Goal: Task Accomplishment & Management: Manage account settings

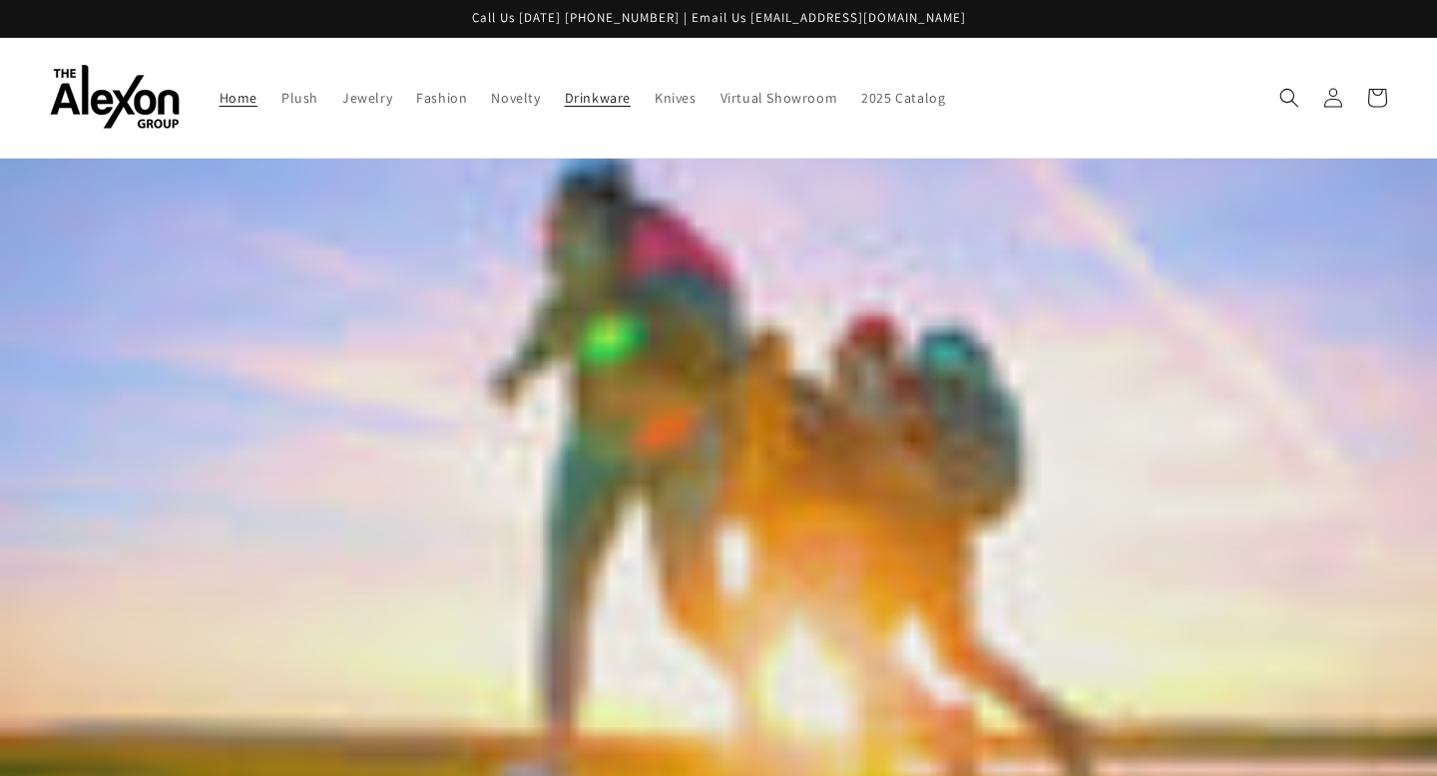
click at [565, 96] on span "Drinkware" at bounding box center [598, 98] width 66 height 18
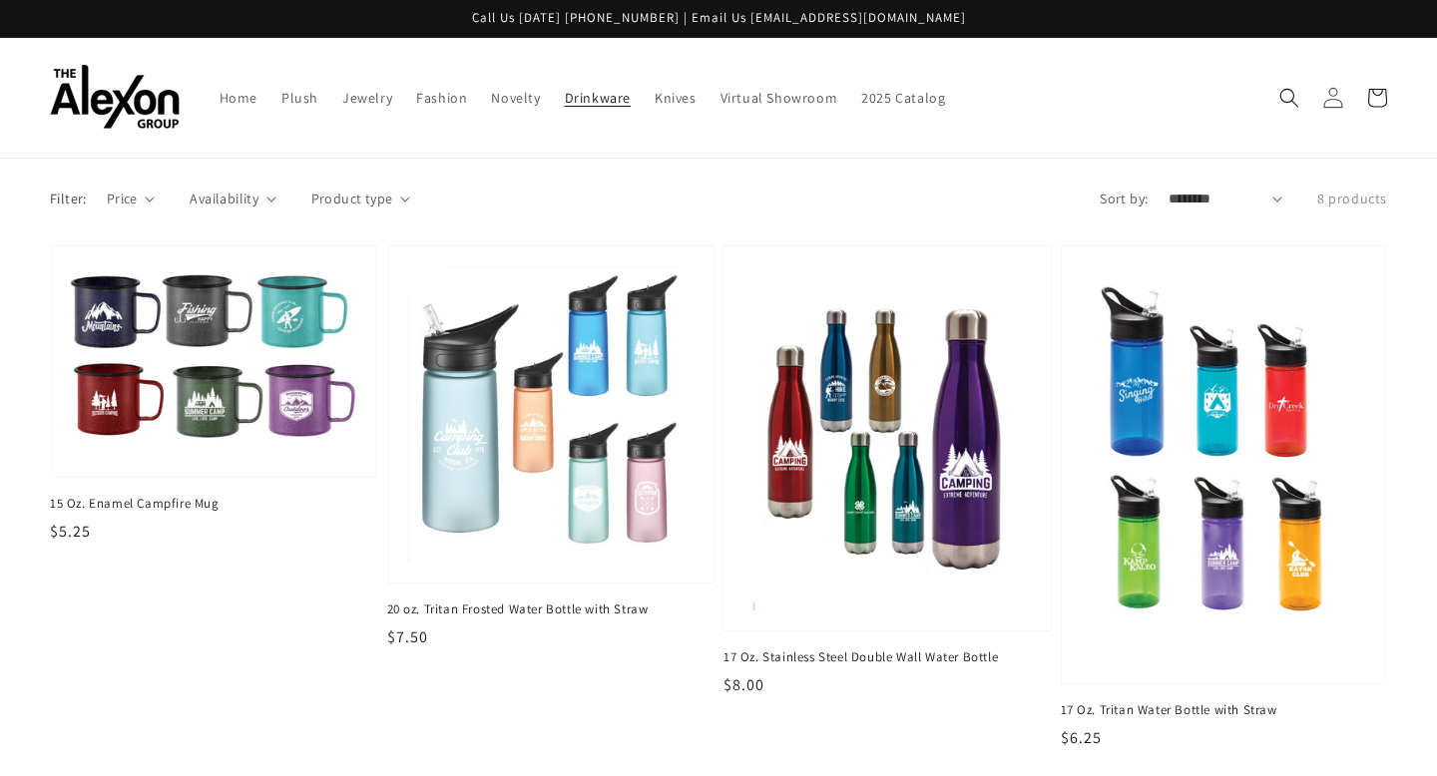
click at [1331, 96] on icon at bounding box center [1332, 97] width 21 height 21
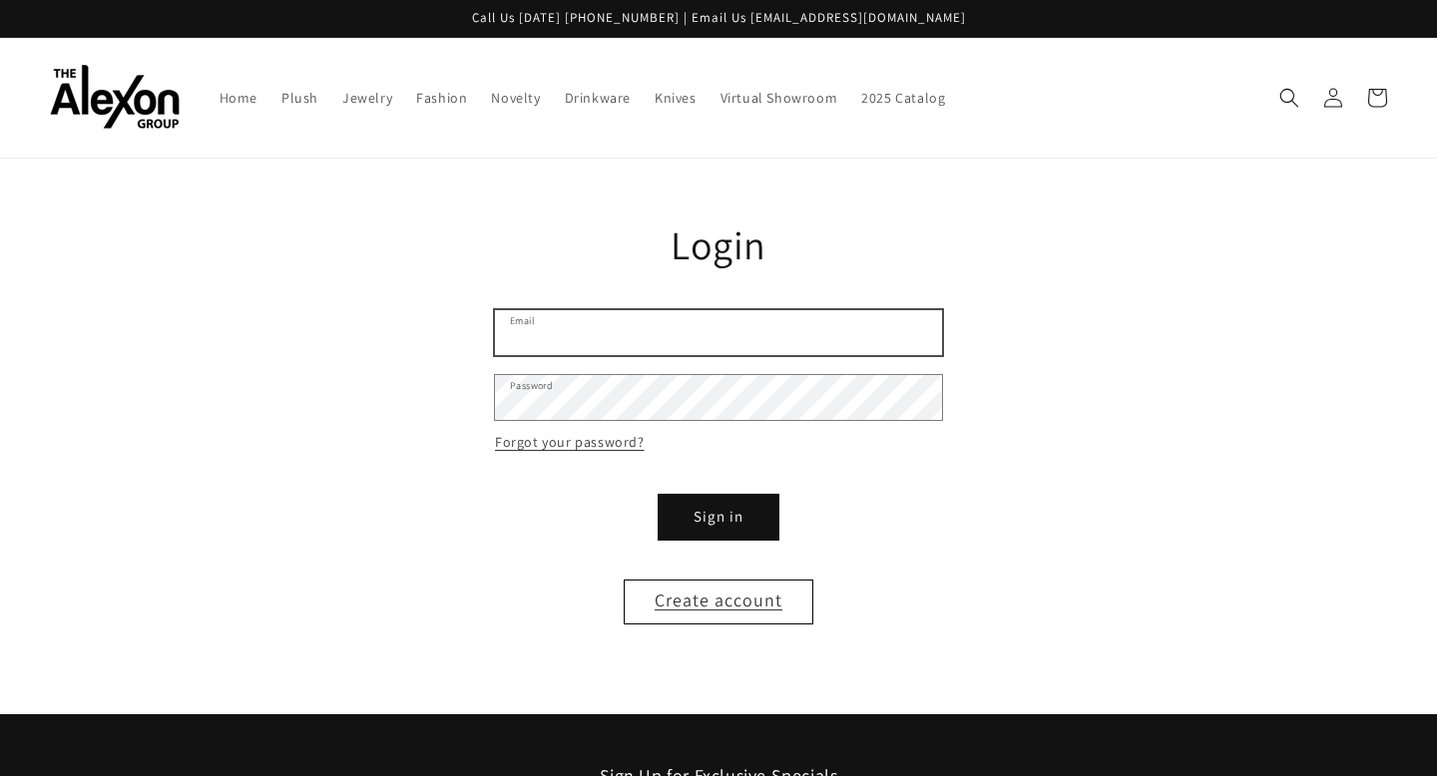
click at [826, 311] on input "Email" at bounding box center [718, 332] width 447 height 45
click at [651, 316] on input "Email" at bounding box center [718, 332] width 447 height 45
click at [930, 571] on form "Email Password Forgot your password? Sign in Create account" at bounding box center [718, 467] width 447 height 314
click at [710, 324] on input "Email" at bounding box center [718, 332] width 447 height 45
type input "**********"
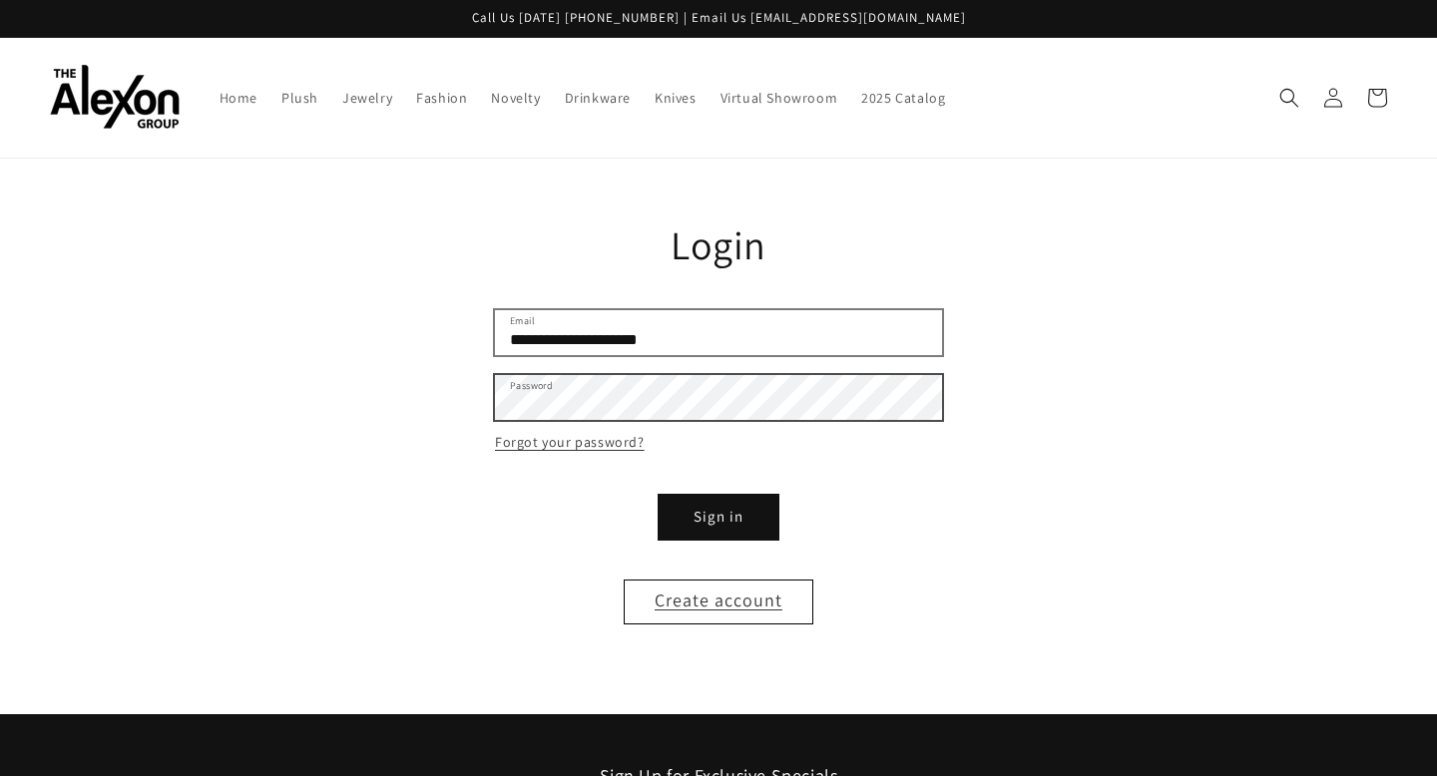
click at [659, 495] on button "Sign in" at bounding box center [719, 517] width 120 height 45
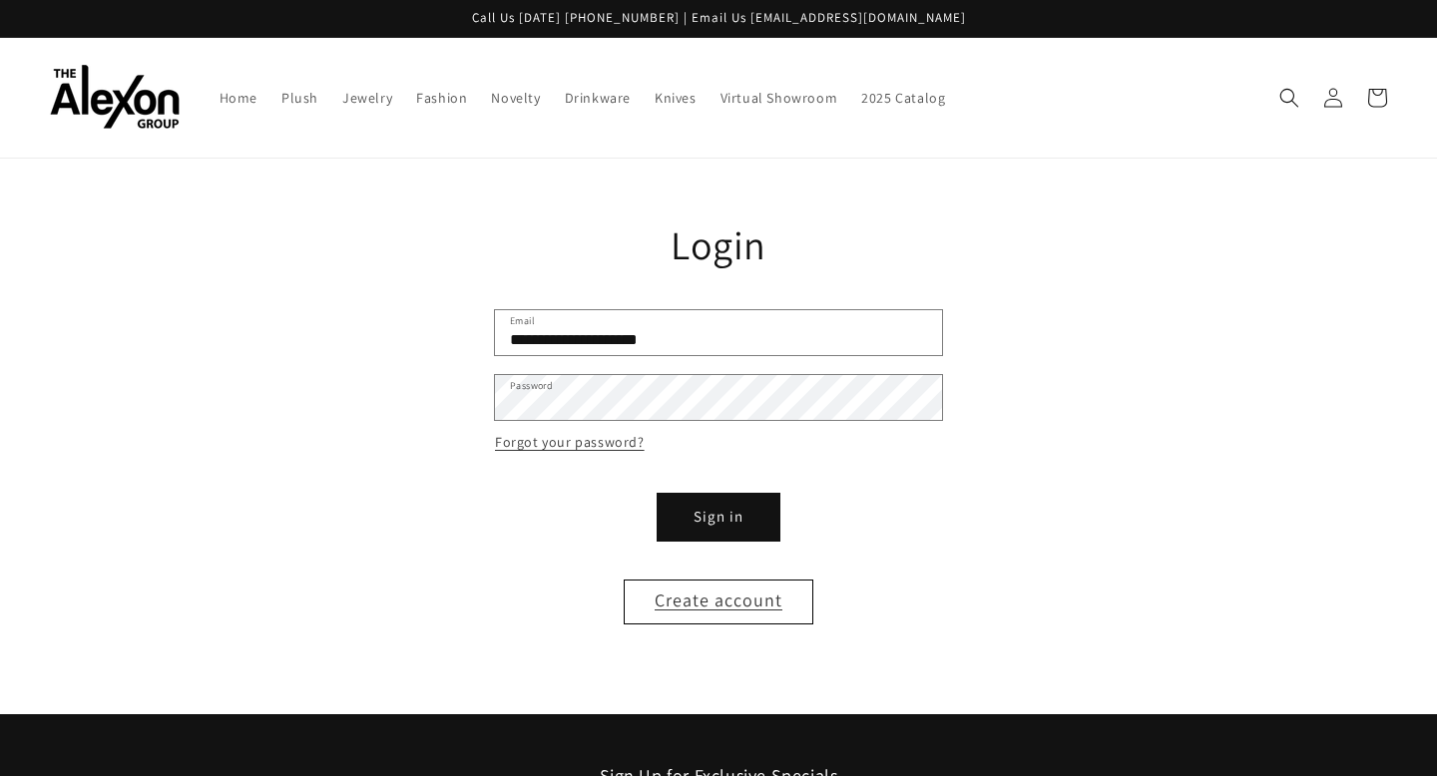
click at [725, 500] on button "Sign in" at bounding box center [719, 517] width 120 height 45
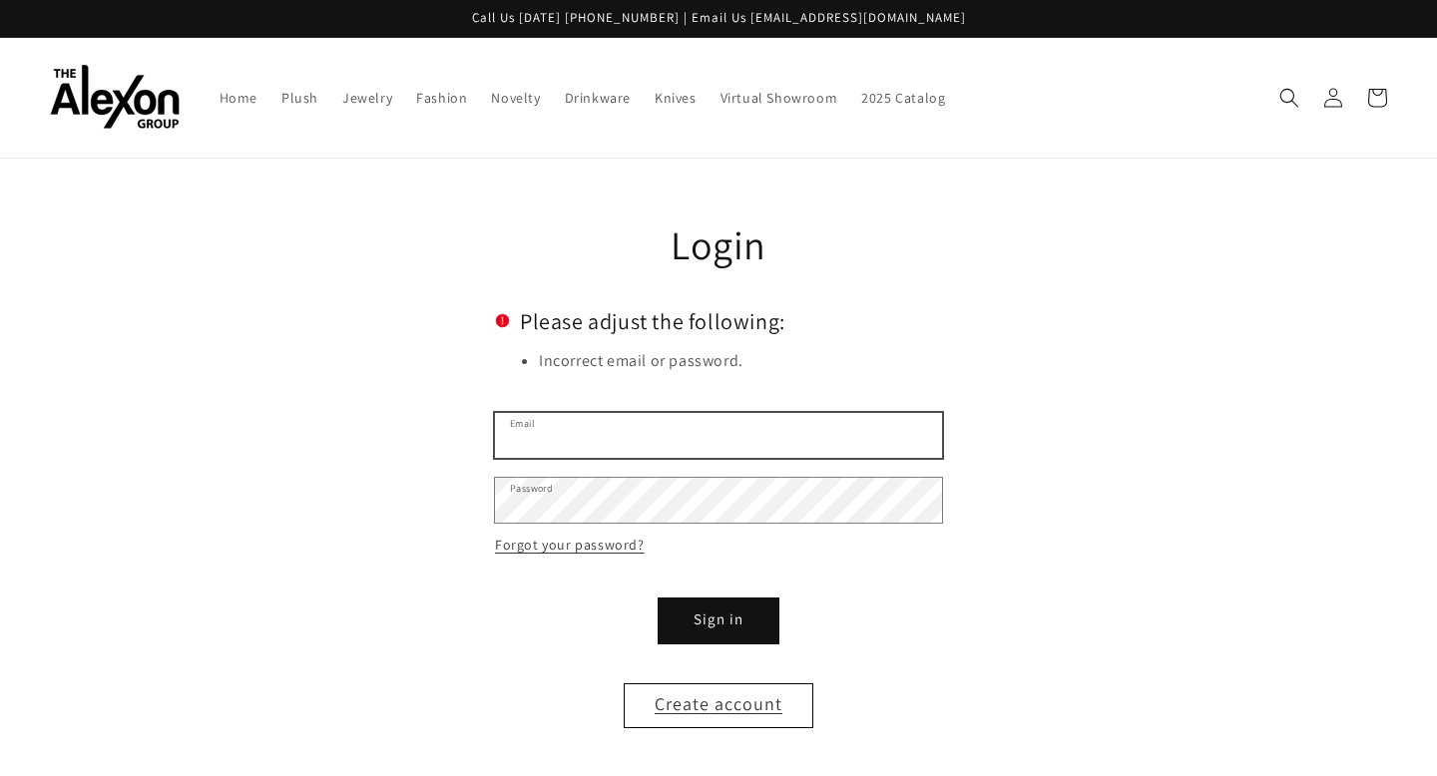
click at [618, 424] on input "Email" at bounding box center [718, 435] width 447 height 45
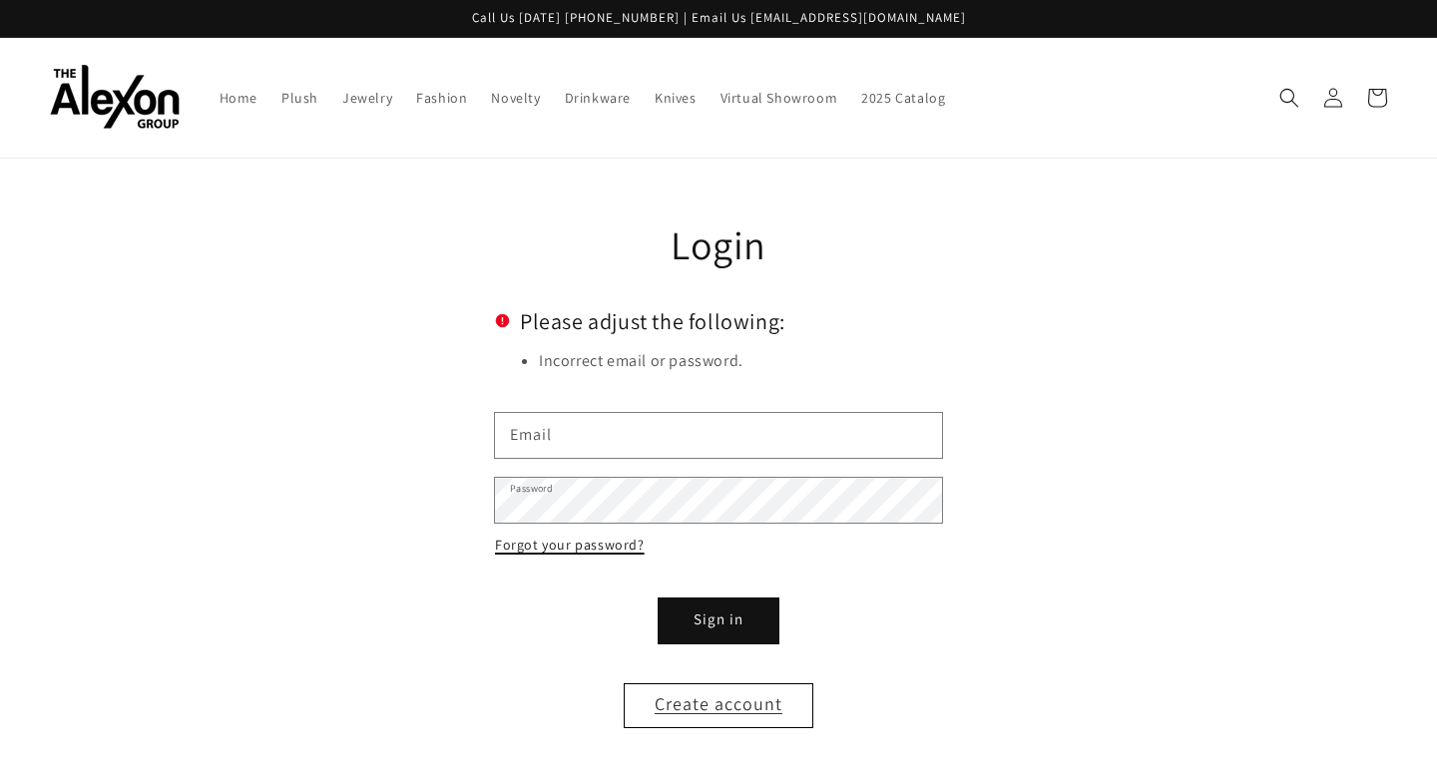
click at [585, 533] on link "Forgot your password?" at bounding box center [570, 545] width 150 height 25
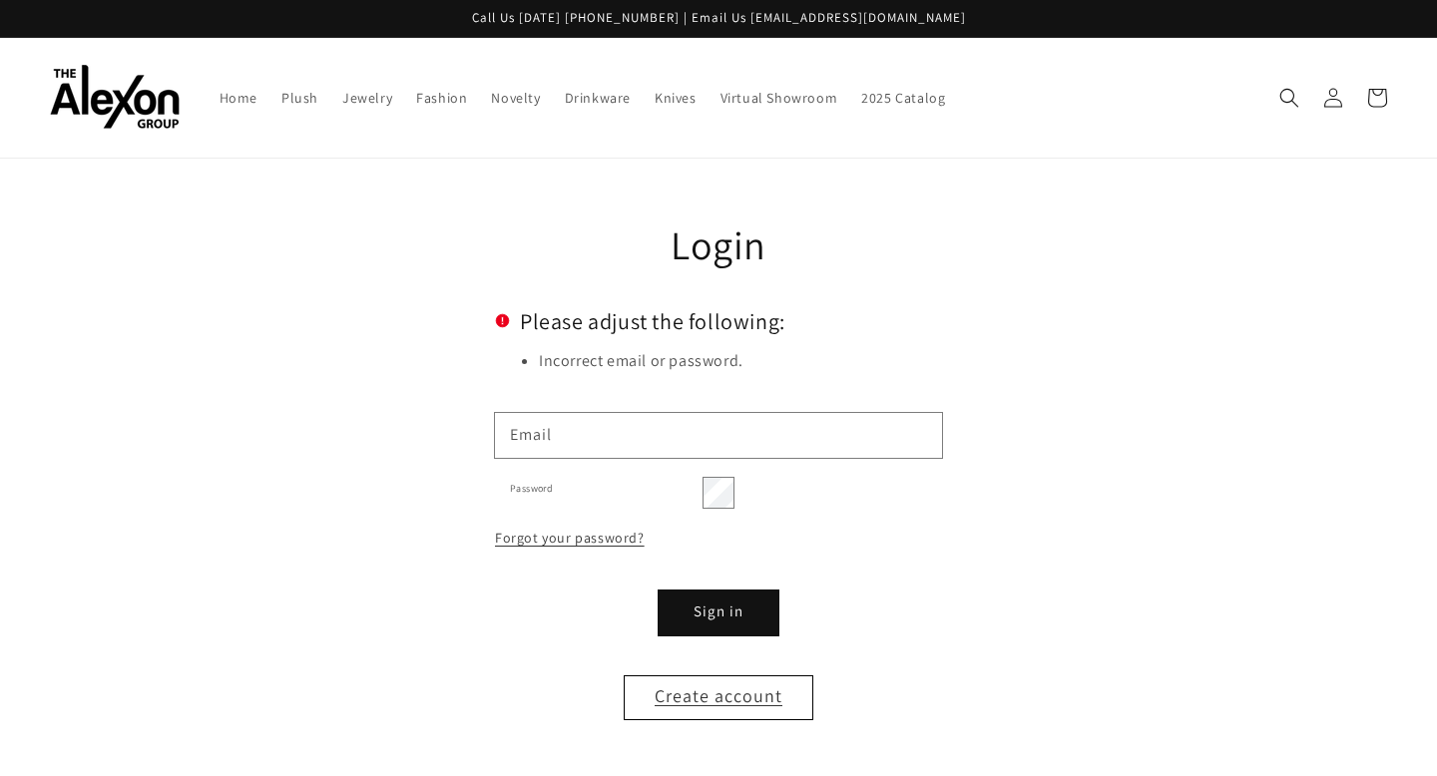
click at [0, 0] on input "Email" at bounding box center [0, 0] width 0 height 0
type input "**********"
click at [0, 0] on button "Submit" at bounding box center [0, 0] width 0 height 0
